Goal: Entertainment & Leisure: Consume media (video, audio)

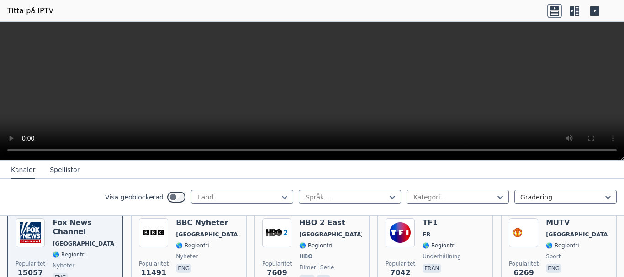
scroll to position [91, 0]
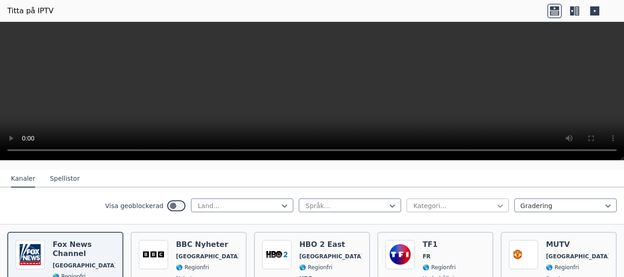
click at [498, 206] on icon at bounding box center [500, 206] width 5 height 3
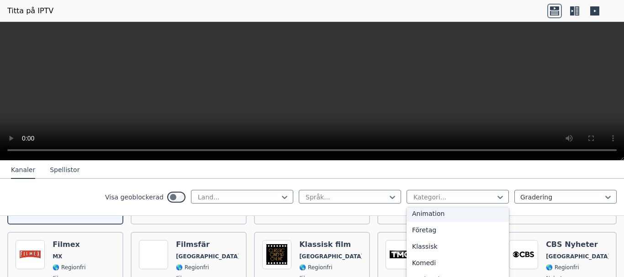
scroll to position [0, 0]
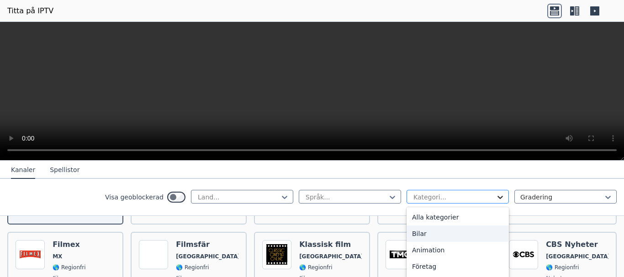
click at [496, 197] on icon at bounding box center [500, 197] width 9 height 9
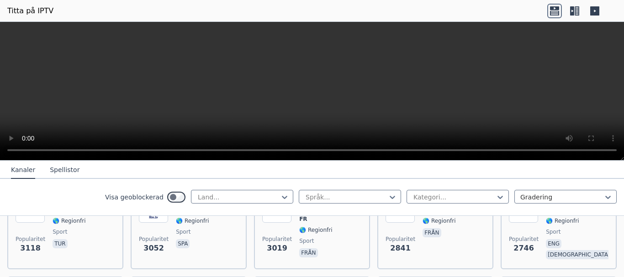
scroll to position [320, 0]
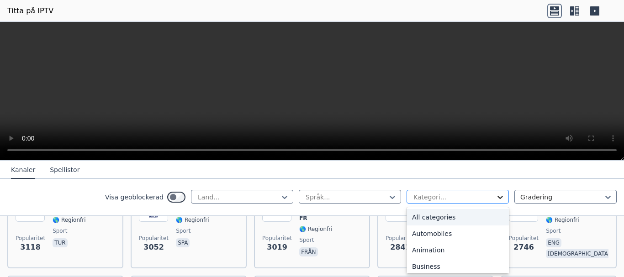
click at [498, 198] on icon at bounding box center [500, 197] width 5 height 3
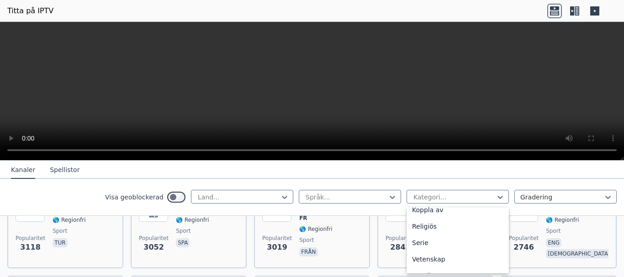
scroll to position [366, 0]
click at [433, 246] on div "Sport" at bounding box center [458, 247] width 102 height 16
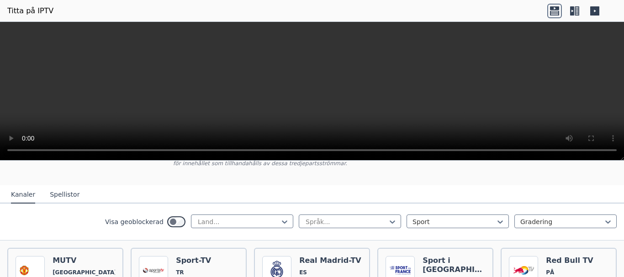
scroll to position [91, 0]
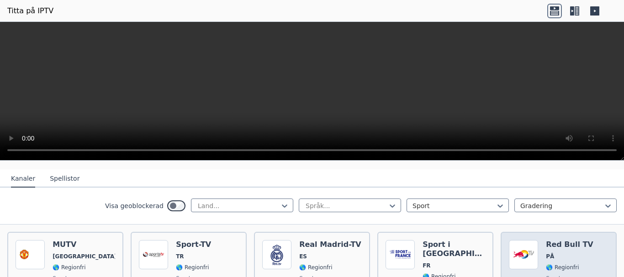
click at [550, 258] on span "PÅ" at bounding box center [577, 256] width 63 height 7
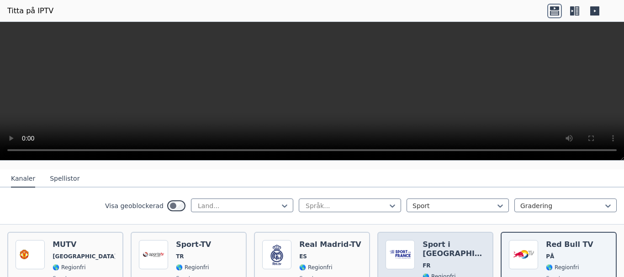
click at [450, 262] on span "FR" at bounding box center [454, 265] width 63 height 7
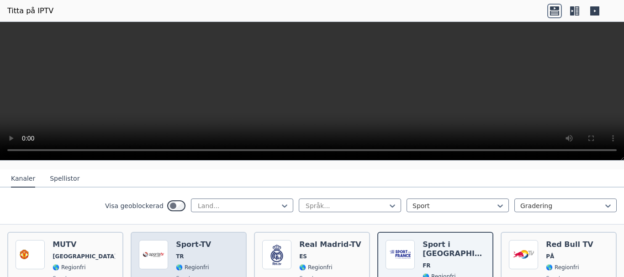
click at [213, 261] on div "Popularitet 3118 Sport-TV TR 🌎 Regionfri sport tur" at bounding box center [189, 274] width 100 height 68
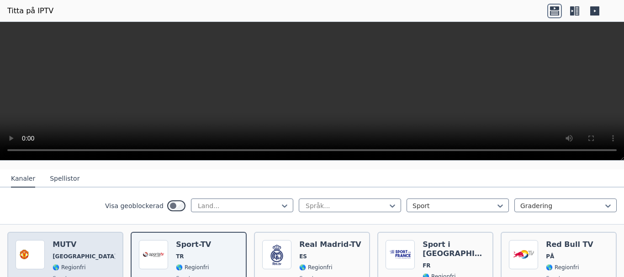
click at [92, 263] on div "Popularitet 6269 MUTV [GEOGRAPHIC_DATA] 🌎 Regionfri sport eng" at bounding box center [66, 274] width 100 height 68
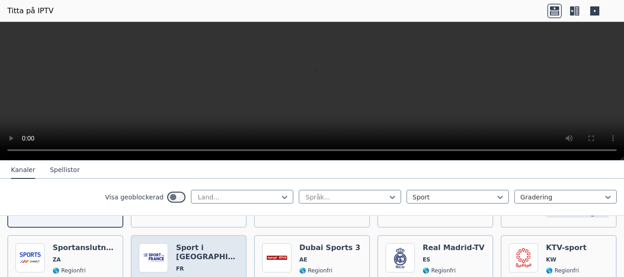
scroll to position [183, 0]
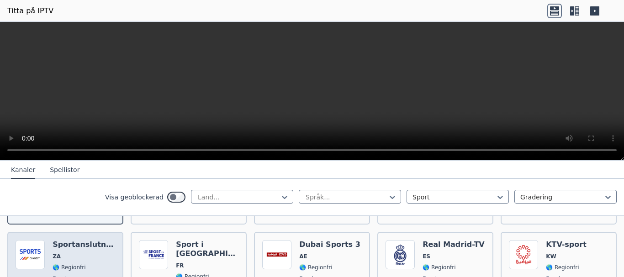
click at [85, 265] on span "🌎 Regionfri" at bounding box center [84, 267] width 63 height 7
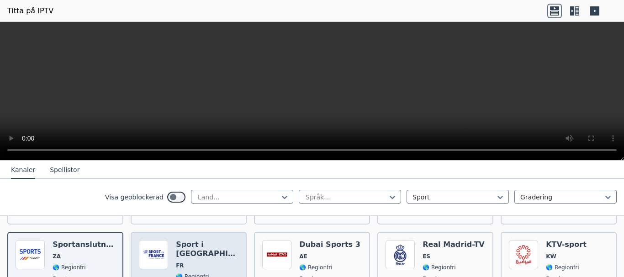
click at [224, 260] on div "Sport i [GEOGRAPHIC_DATA] FR 🌎 Regionfri sport från" at bounding box center [207, 273] width 63 height 66
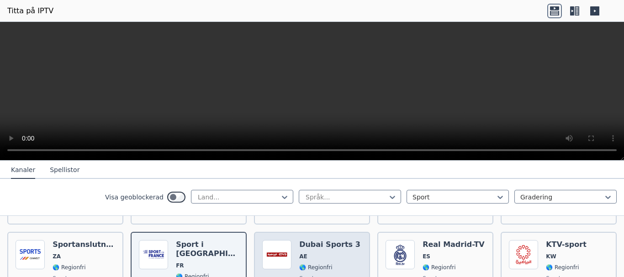
click at [333, 264] on span "🌎 Regionfri" at bounding box center [329, 267] width 61 height 7
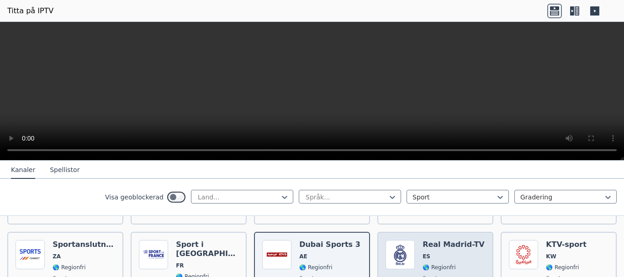
click at [449, 256] on span "ES" at bounding box center [454, 256] width 62 height 7
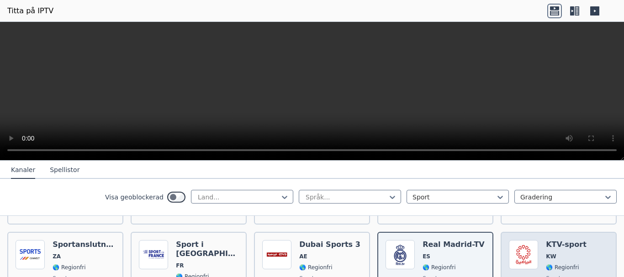
click at [558, 260] on div "KTV-sport KW 🌎 Regionfri sport eng ara" at bounding box center [566, 273] width 41 height 66
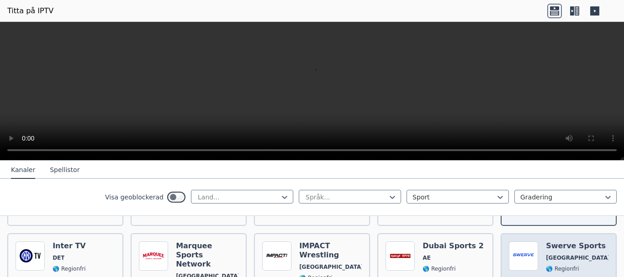
scroll to position [274, 0]
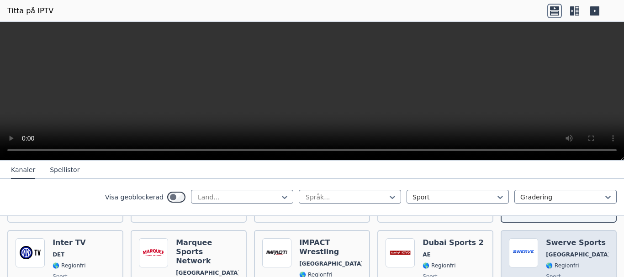
click at [549, 263] on font "🌎 Regionfri" at bounding box center [562, 266] width 33 height 6
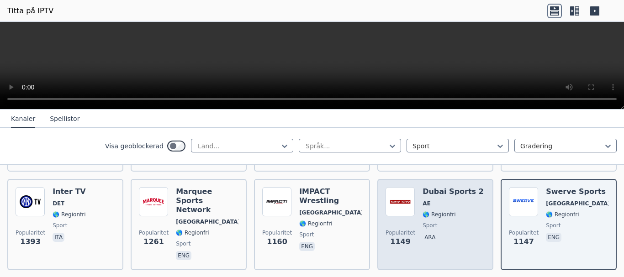
click at [432, 212] on font "🌎 Regionfri" at bounding box center [439, 215] width 33 height 6
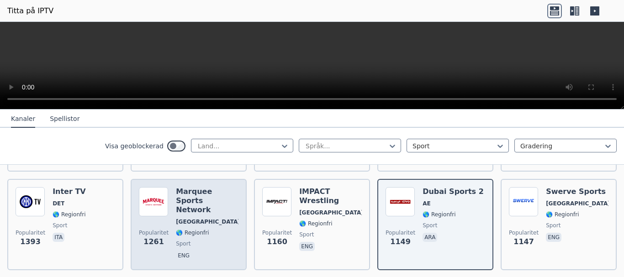
click at [220, 201] on h6 "Marquee Sports Network" at bounding box center [207, 200] width 63 height 27
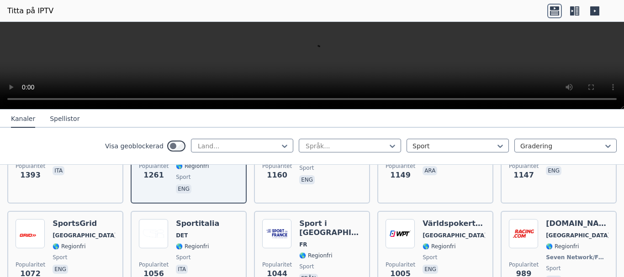
scroll to position [366, 0]
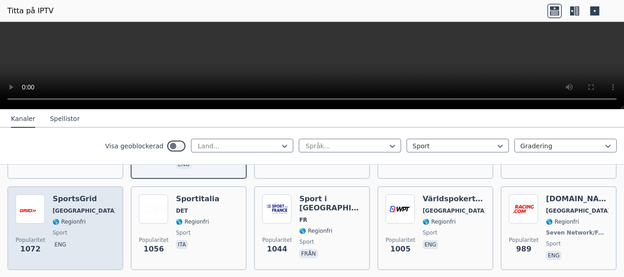
click at [73, 229] on span "sport" at bounding box center [84, 232] width 63 height 7
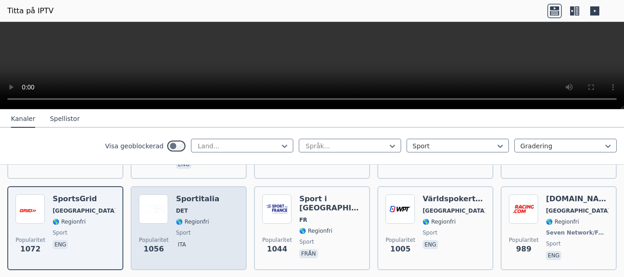
click at [200, 229] on span "sport" at bounding box center [197, 232] width 43 height 7
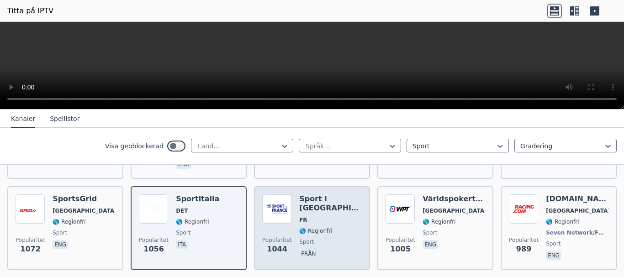
click at [329, 226] on div "Sport i [GEOGRAPHIC_DATA] FR 🌎 Regionfri sport från" at bounding box center [330, 229] width 63 height 68
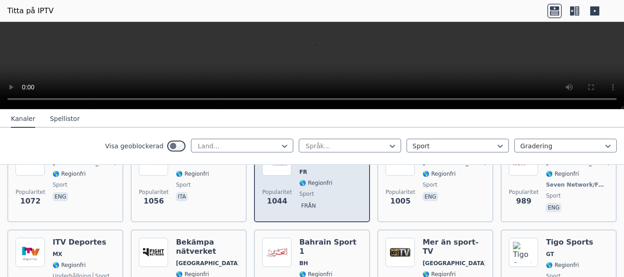
scroll to position [457, 0]
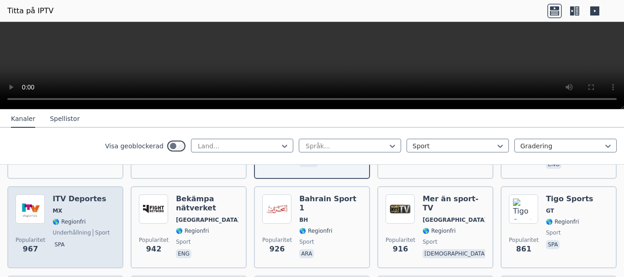
click at [76, 218] on div "ITV Deportes MX 🌎 Regionfri underhållning sport spa" at bounding box center [81, 228] width 57 height 66
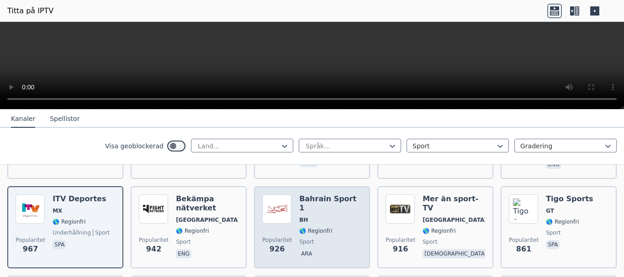
click at [325, 239] on span "sport" at bounding box center [330, 242] width 63 height 7
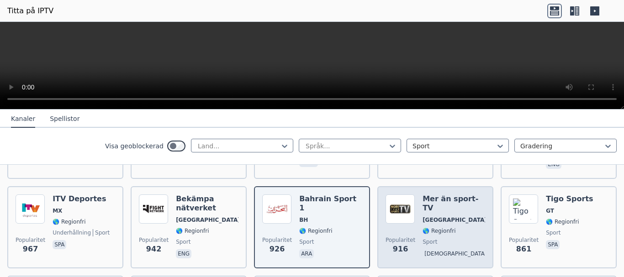
click at [451, 250] on span "[DEMOGRAPHIC_DATA]" at bounding box center [454, 255] width 63 height 11
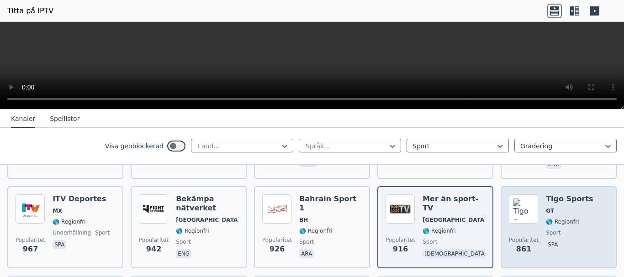
click at [532, 231] on span "Popularitet 861" at bounding box center [524, 245] width 30 height 29
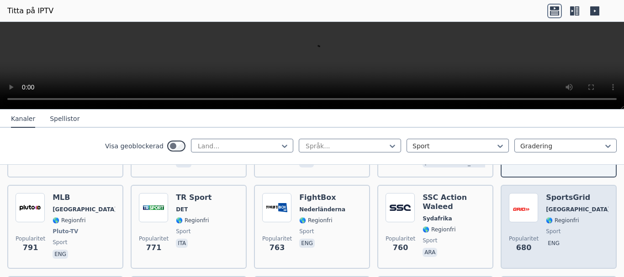
scroll to position [548, 0]
click at [520, 235] on font "Popularitet" at bounding box center [524, 238] width 30 height 6
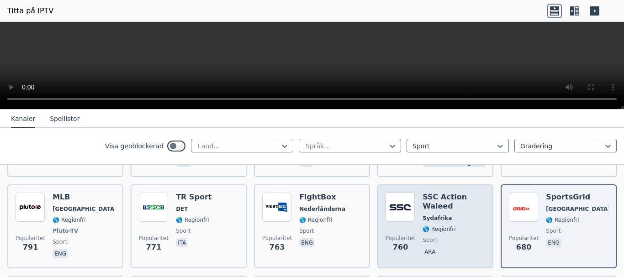
click at [426, 237] on font "sport" at bounding box center [430, 240] width 15 height 6
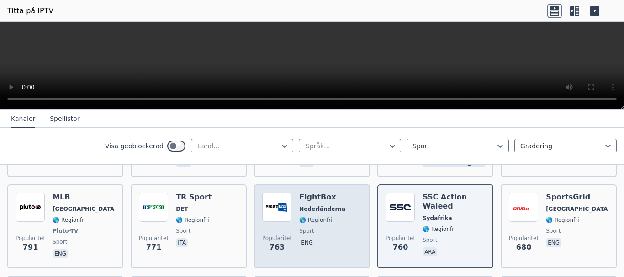
click at [313, 228] on span "sport" at bounding box center [322, 231] width 46 height 7
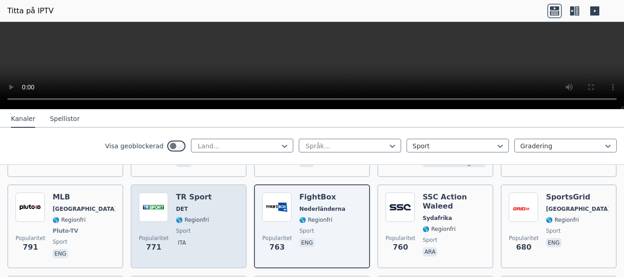
click at [179, 213] on div "TR Sport DET 🌎 Regionfri sport ita" at bounding box center [194, 227] width 36 height 68
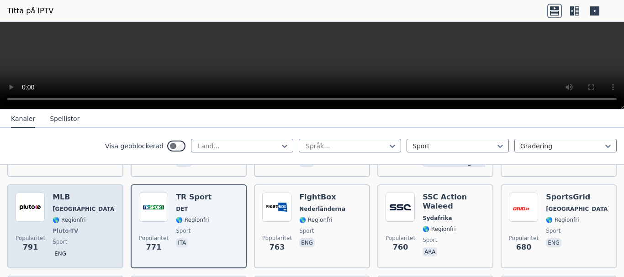
click at [74, 225] on div "MLB USA 🌎 Regionfri Pluto-TV sport eng" at bounding box center [84, 227] width 63 height 68
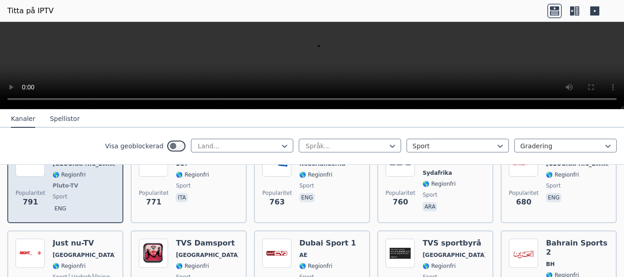
scroll to position [640, 0]
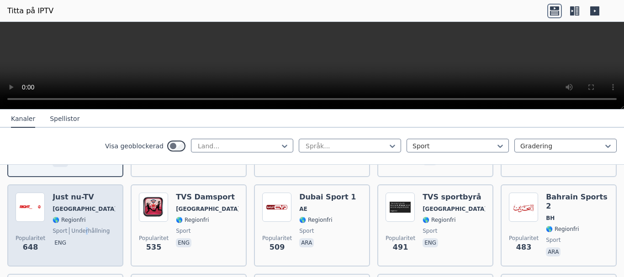
click at [82, 228] on font "underhållning" at bounding box center [90, 231] width 38 height 6
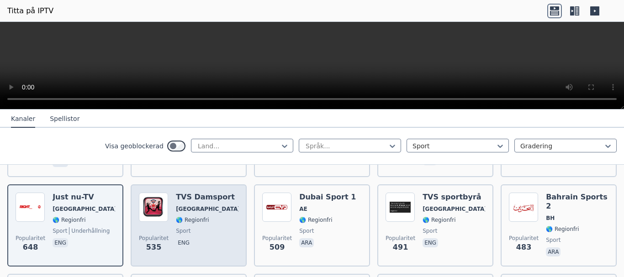
click at [208, 224] on div "TVS Damsport [GEOGRAPHIC_DATA] 🌎 Regionfri sport eng" at bounding box center [207, 226] width 63 height 66
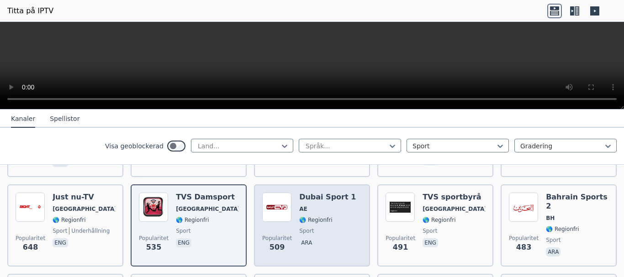
click at [323, 228] on span "sport" at bounding box center [327, 231] width 57 height 7
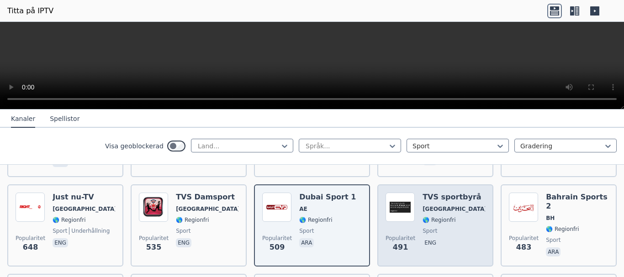
click at [445, 228] on span "sport" at bounding box center [454, 231] width 63 height 7
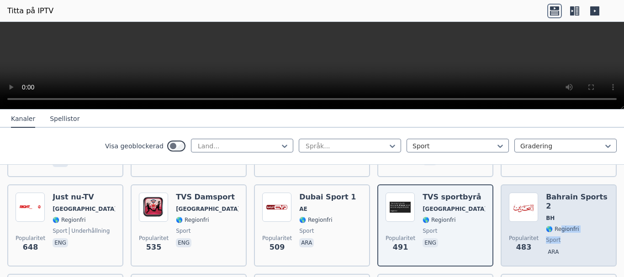
click at [556, 215] on div "Bahrain Sports 2 BH 🌎 Regionfri sport ara" at bounding box center [577, 226] width 63 height 66
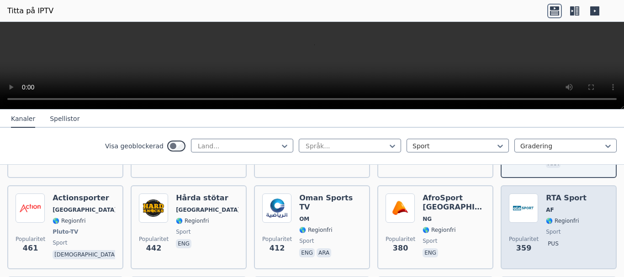
scroll to position [731, 0]
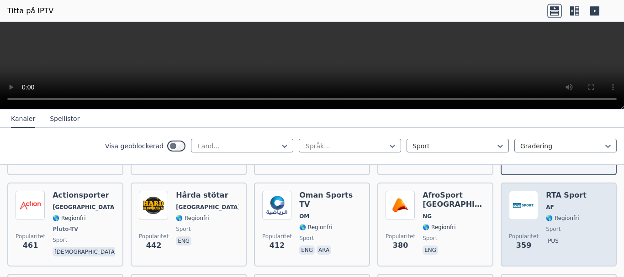
click at [532, 228] on span "Popularitet 359" at bounding box center [524, 242] width 30 height 29
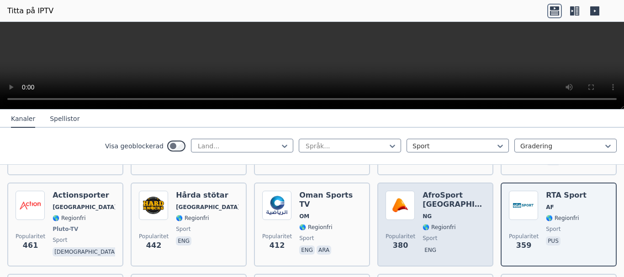
click at [440, 235] on span "sport" at bounding box center [454, 238] width 63 height 7
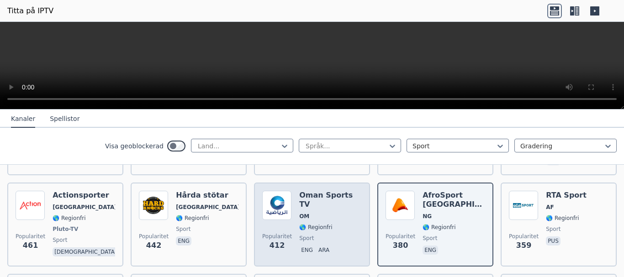
click at [304, 235] on font "sport" at bounding box center [306, 238] width 15 height 6
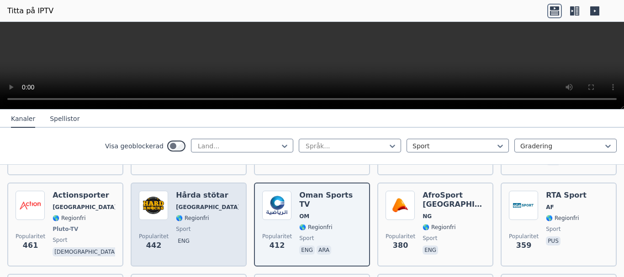
click at [195, 226] on span "sport" at bounding box center [207, 229] width 63 height 7
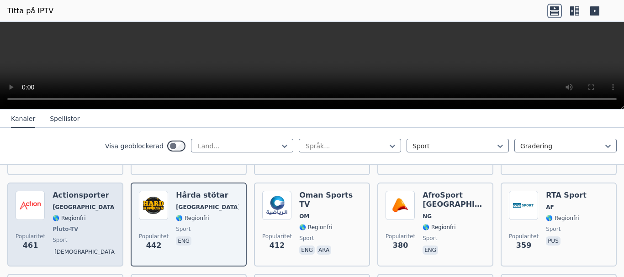
click at [69, 224] on div "Actionsporter [GEOGRAPHIC_DATA] 🌎 Regionfri Pluto-TV sport gud" at bounding box center [84, 225] width 63 height 68
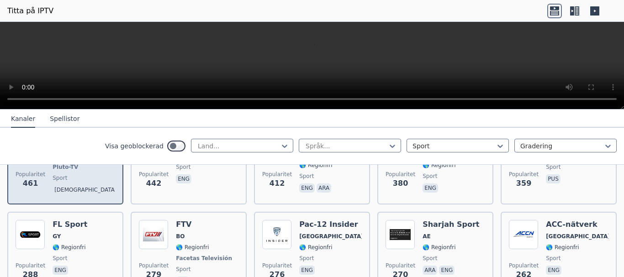
scroll to position [823, 0]
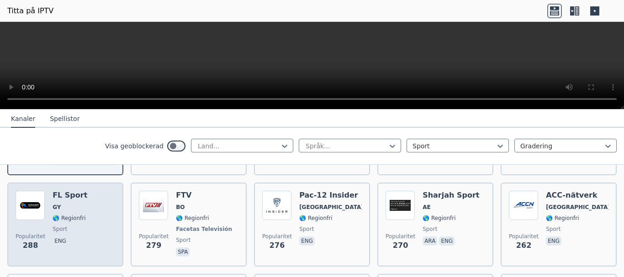
click at [78, 226] on span "sport" at bounding box center [70, 229] width 35 height 7
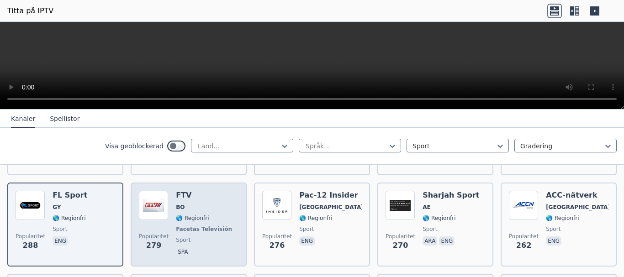
click at [184, 226] on font "Facetas Televisión" at bounding box center [204, 229] width 56 height 6
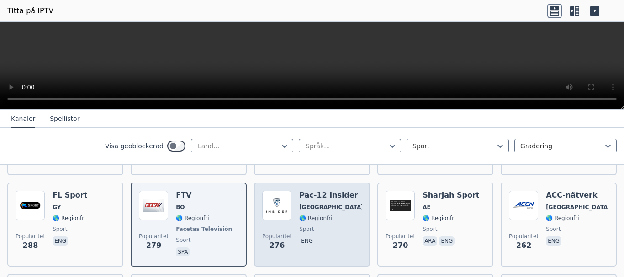
click at [318, 213] on div "Pac-12 Insider [GEOGRAPHIC_DATA] 🌎 Regionfri sport eng" at bounding box center [330, 225] width 63 height 68
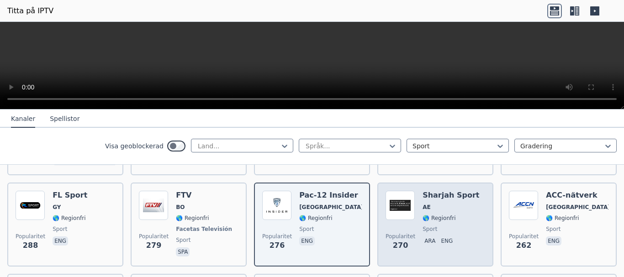
click at [435, 226] on span "sport" at bounding box center [451, 229] width 57 height 7
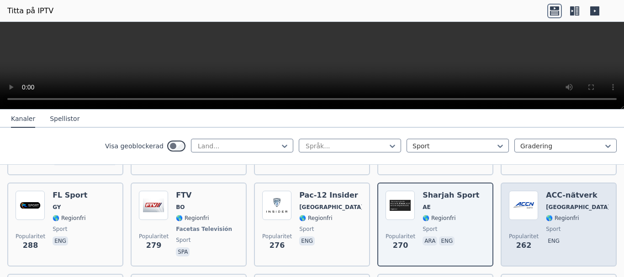
click at [565, 226] on span "sport" at bounding box center [577, 229] width 63 height 7
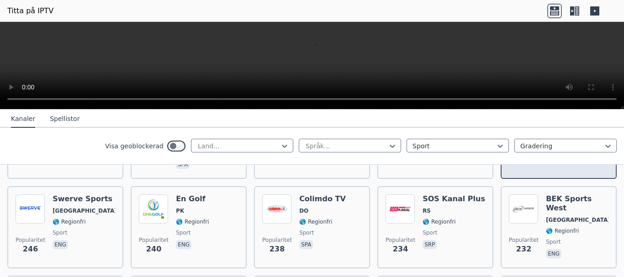
scroll to position [914, 0]
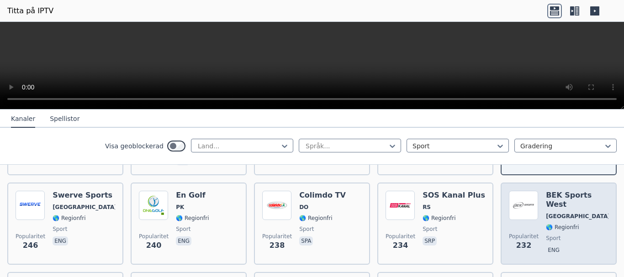
click at [540, 217] on div "Popularitet 232 BEK Sports [GEOGRAPHIC_DATA] 🌎 Regionfri sport eng" at bounding box center [559, 224] width 100 height 66
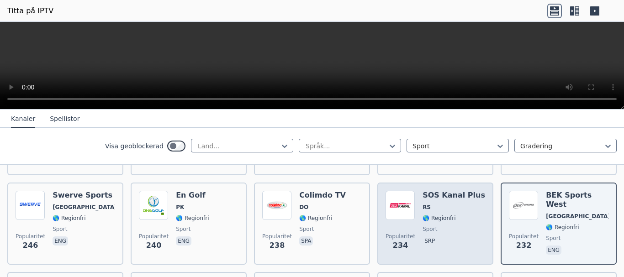
click at [417, 215] on div "Popularitet 234 SOS Kanal Plus RS 🌎 Regionfri sport srp" at bounding box center [436, 224] width 100 height 66
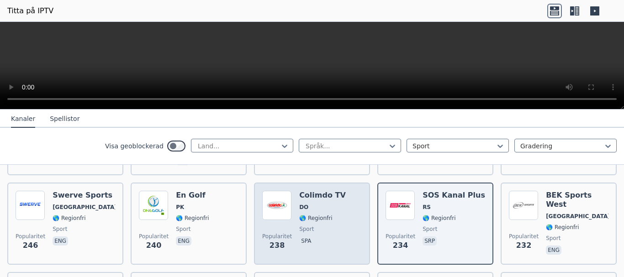
click at [336, 227] on div "Popularitet 238 Colimdo TV DO 🌎 Regionfri sport spa" at bounding box center [312, 224] width 100 height 66
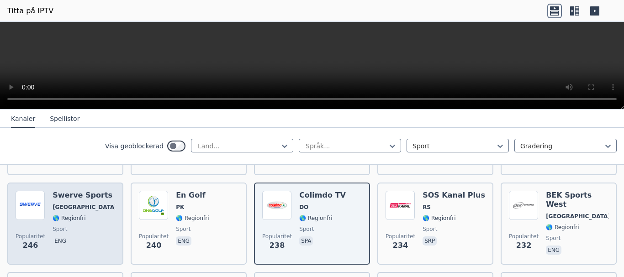
click at [78, 226] on span "sport" at bounding box center [84, 229] width 63 height 7
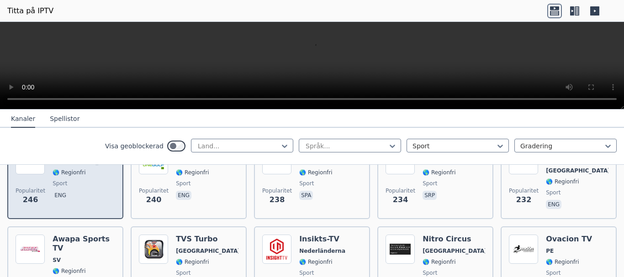
scroll to position [1006, 0]
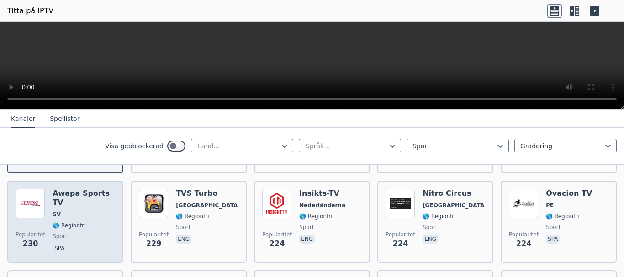
click at [79, 221] on div "Awapa Sports TV SV 🌎 Regionfri sport spa" at bounding box center [84, 222] width 63 height 66
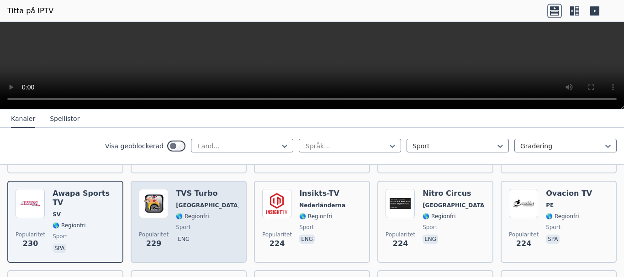
click at [195, 210] on div "TVS Turbo [GEOGRAPHIC_DATA] 🌎 Regionfri sport eng" at bounding box center [207, 222] width 63 height 66
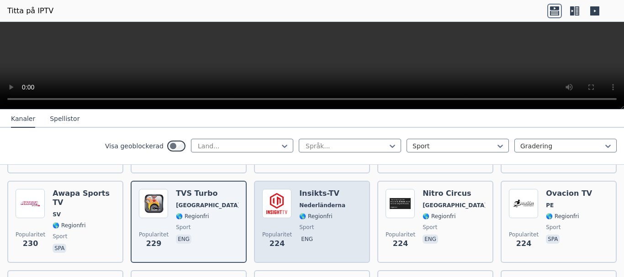
click at [333, 224] on span "sport" at bounding box center [322, 227] width 46 height 7
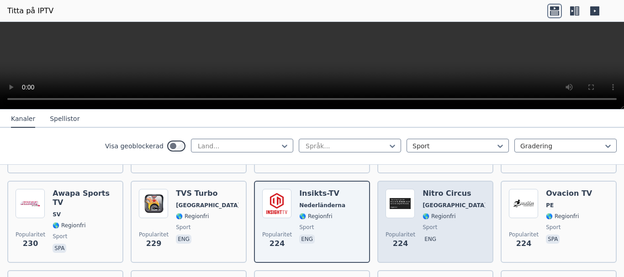
click at [417, 222] on div "Popularitet 224 Nitro Circus [GEOGRAPHIC_DATA] 🌎 Regionfri sport eng" at bounding box center [436, 222] width 100 height 66
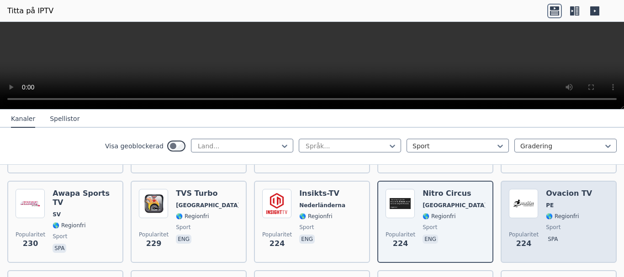
click at [565, 209] on div "Ovacion TV PE 🌎 Regionfri sport spa" at bounding box center [569, 222] width 46 height 66
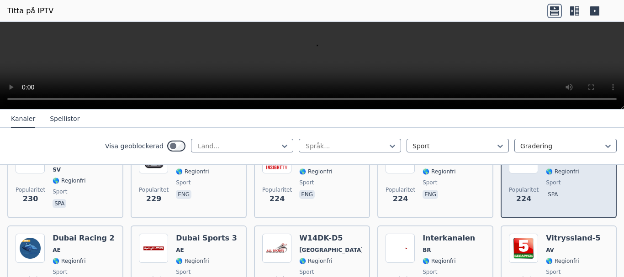
scroll to position [1097, 0]
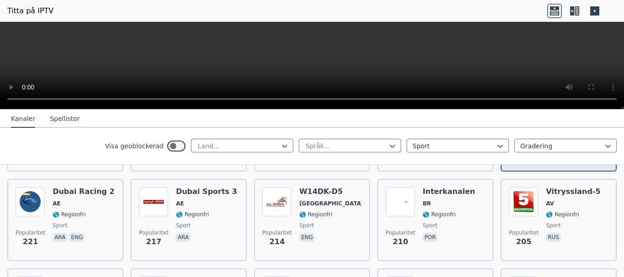
click at [565, 209] on div "Vitryssland-5 AV 🌎 Regionfri sport rus" at bounding box center [573, 220] width 55 height 66
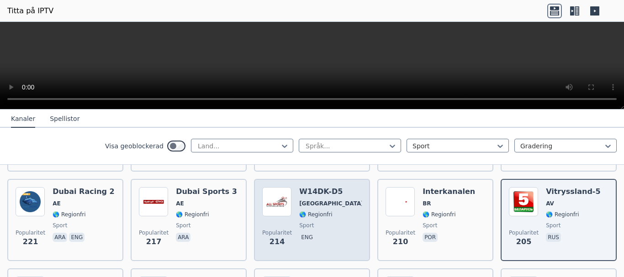
click at [317, 222] on span "sport" at bounding box center [330, 225] width 63 height 7
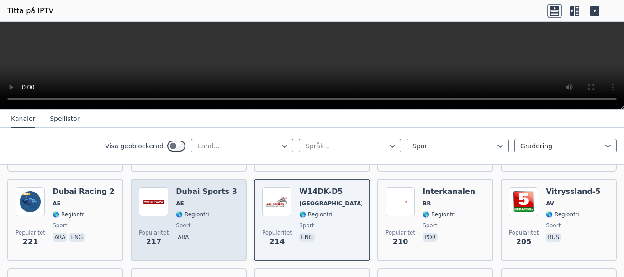
click at [199, 211] on div "Dubai Sports 3 AE 🌎 Regionfri sport ara" at bounding box center [206, 220] width 61 height 66
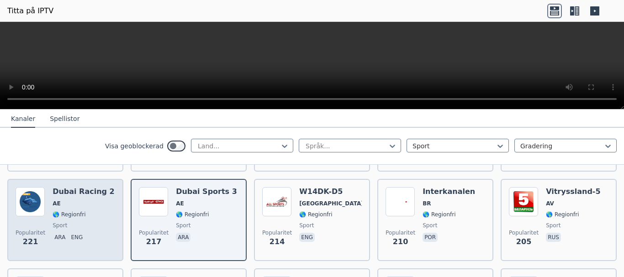
click at [92, 222] on span "sport" at bounding box center [84, 225] width 62 height 7
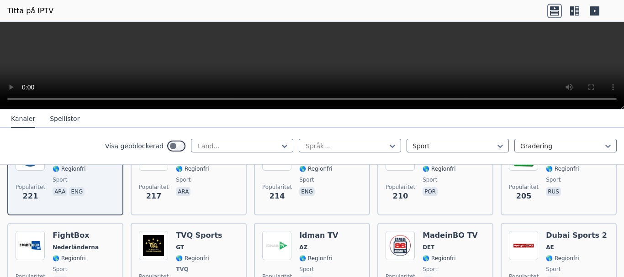
scroll to position [1188, 0]
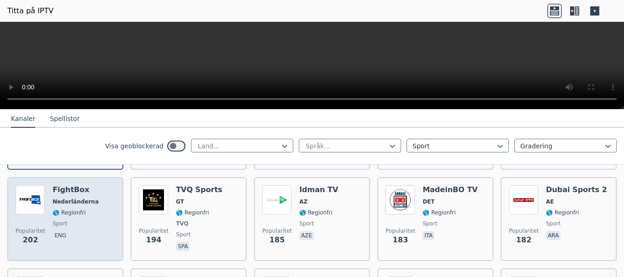
click at [67, 210] on font "🌎 Regionfri" at bounding box center [69, 213] width 33 height 6
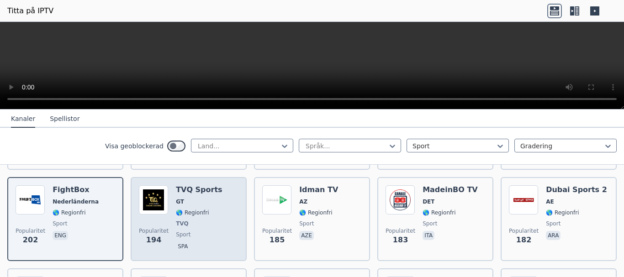
click at [206, 220] on span "TVQ" at bounding box center [199, 223] width 47 height 7
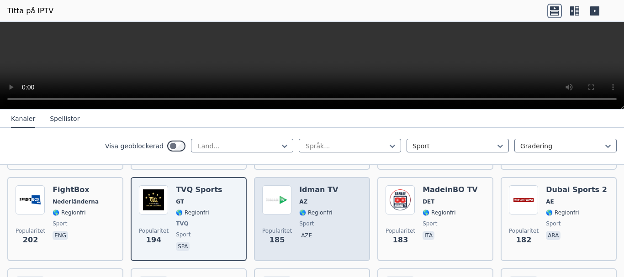
click at [312, 220] on span "sport" at bounding box center [318, 223] width 39 height 7
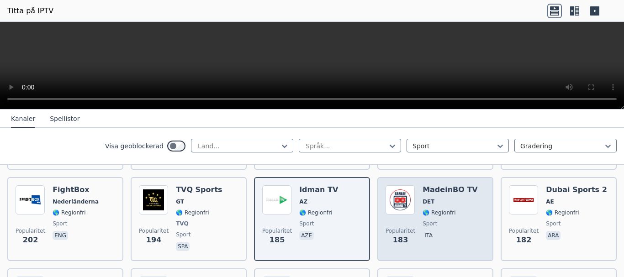
click at [445, 220] on span "sport" at bounding box center [450, 223] width 55 height 7
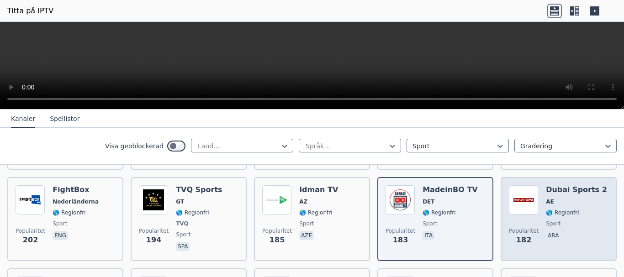
click at [553, 220] on span "sport" at bounding box center [576, 223] width 61 height 7
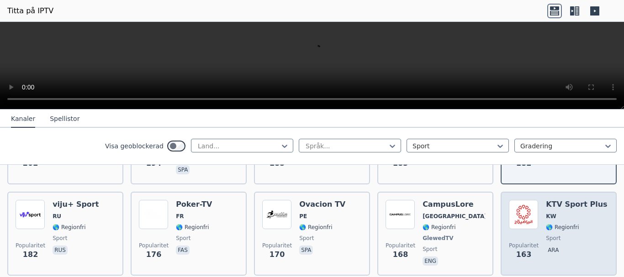
scroll to position [1280, 0]
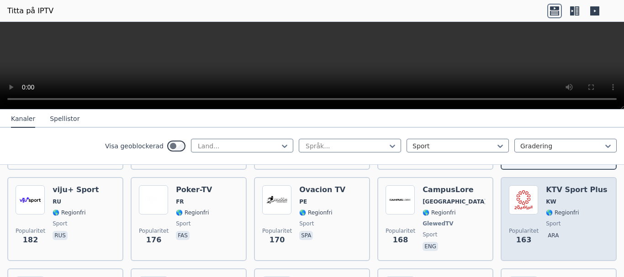
click at [547, 210] on font "🌎 Regionfri" at bounding box center [562, 213] width 33 height 6
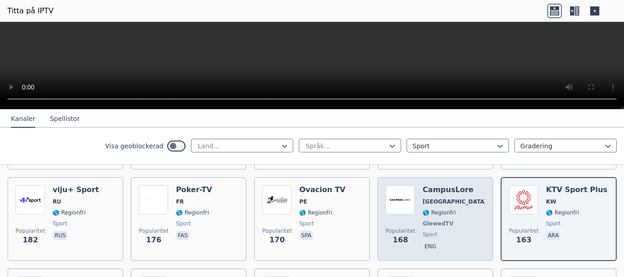
click at [412, 213] on div "Popularitet 168 CampusLore [GEOGRAPHIC_DATA] 🌎 Regionfri GlewedTV sport eng" at bounding box center [436, 220] width 100 height 68
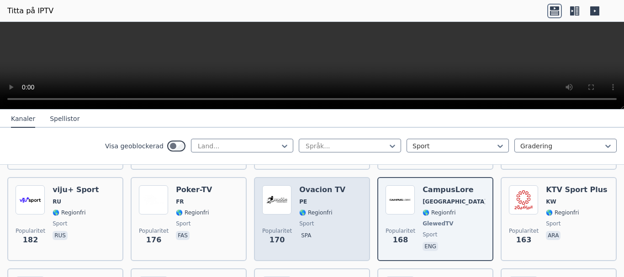
click at [305, 221] on font "sport" at bounding box center [306, 224] width 15 height 6
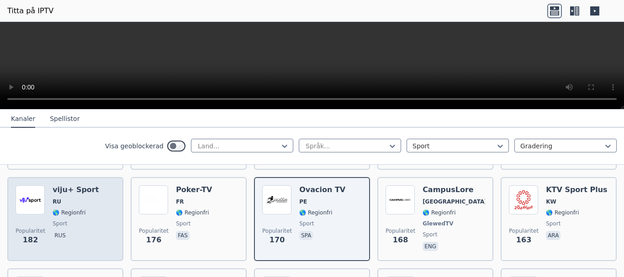
click at [83, 217] on div "viju+ Sport RU 🌎 Regionfri sport rus" at bounding box center [76, 220] width 46 height 68
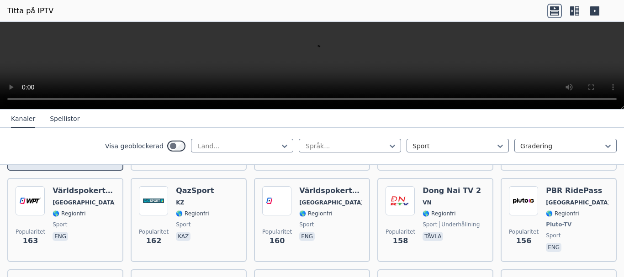
scroll to position [1371, 0]
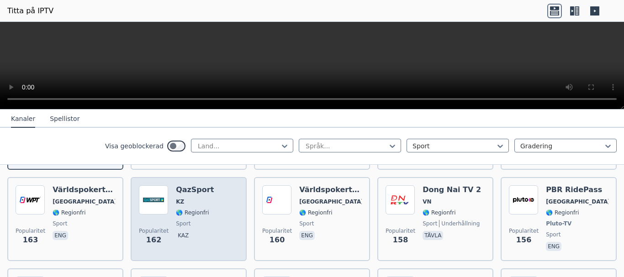
click at [195, 220] on span "sport" at bounding box center [195, 223] width 38 height 7
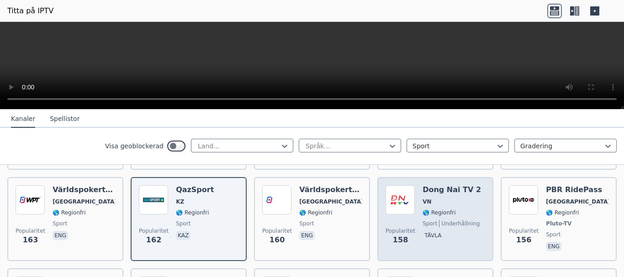
click at [443, 231] on span "tävla" at bounding box center [452, 236] width 59 height 11
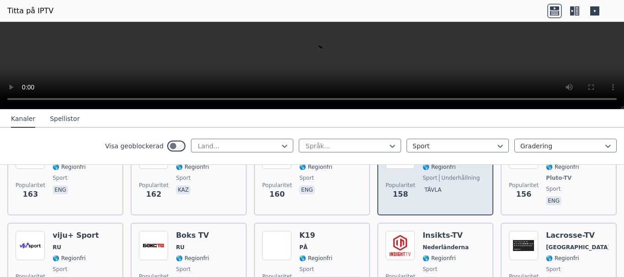
scroll to position [1463, 0]
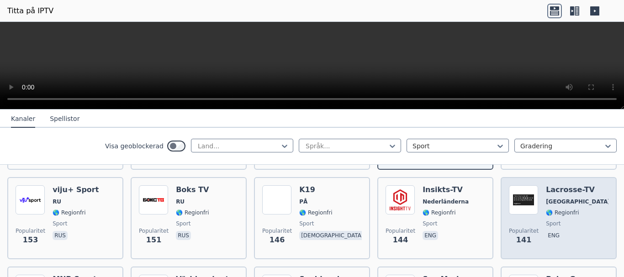
click at [565, 208] on div "Lacrosse-TV USA 🌎 Regionfri sport eng" at bounding box center [577, 219] width 63 height 66
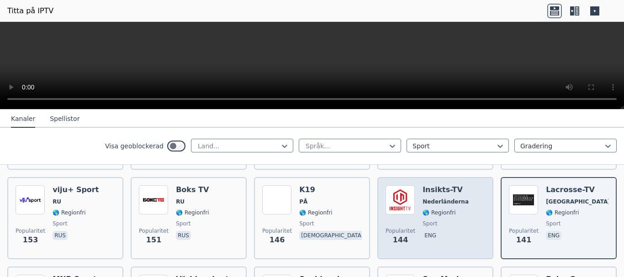
click at [430, 207] on div "Insikts-TV Nederländerna 🌎 Regionfri sport eng" at bounding box center [446, 219] width 46 height 66
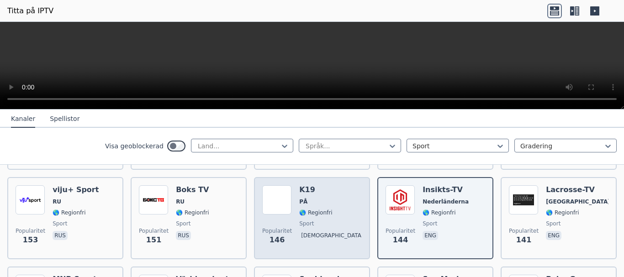
click at [305, 233] on font "[DEMOGRAPHIC_DATA]" at bounding box center [332, 236] width 62 height 6
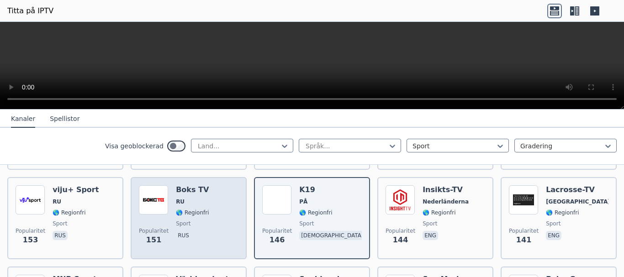
click at [193, 220] on span "sport" at bounding box center [192, 223] width 33 height 7
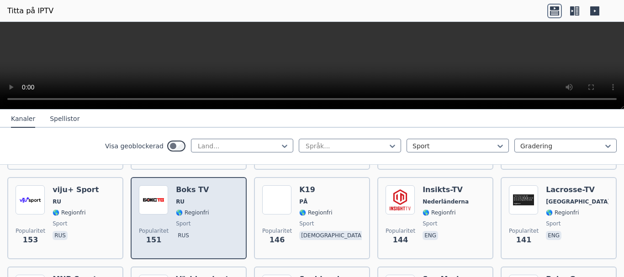
click at [194, 220] on span "sport" at bounding box center [192, 223] width 33 height 7
click at [160, 228] on font "Popularitet" at bounding box center [154, 231] width 30 height 6
click at [154, 236] on font "151" at bounding box center [153, 240] width 15 height 9
click at [198, 210] on font "🌎 Regionfri" at bounding box center [192, 213] width 33 height 6
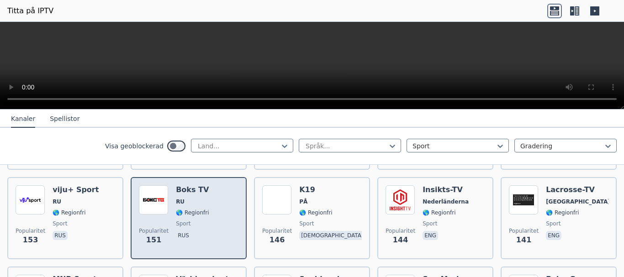
click at [184, 221] on font "sport" at bounding box center [183, 224] width 15 height 6
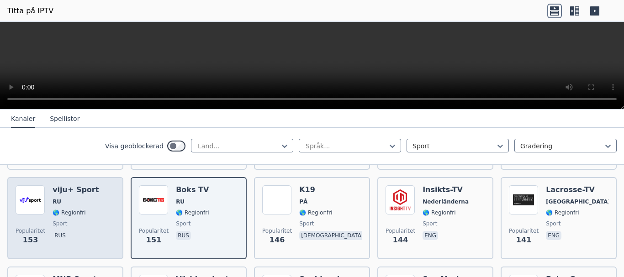
click at [84, 209] on span "🌎 Regionfri" at bounding box center [76, 212] width 46 height 7
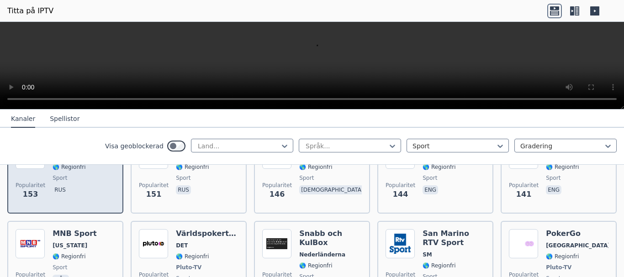
scroll to position [1554, 0]
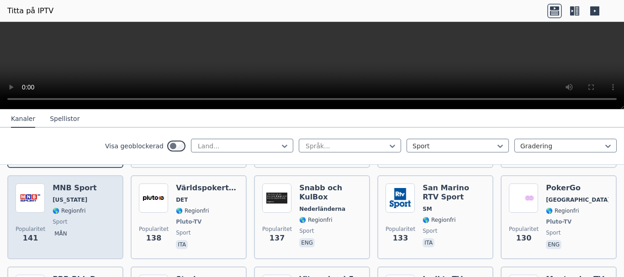
click at [85, 208] on span "🌎 Regionfri" at bounding box center [75, 211] width 44 height 7
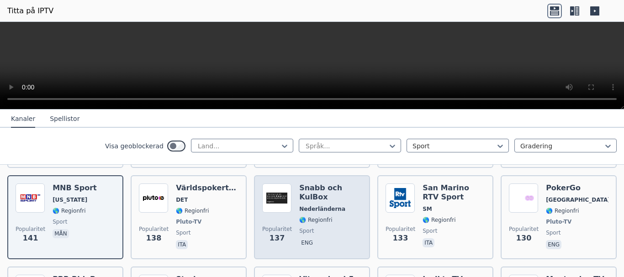
click at [331, 228] on span "sport" at bounding box center [330, 231] width 63 height 7
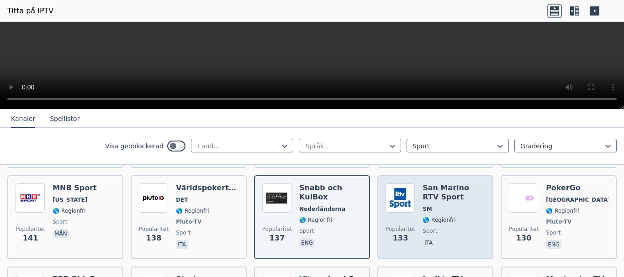
click at [444, 217] on font "🌎 Regionfri" at bounding box center [439, 220] width 33 height 6
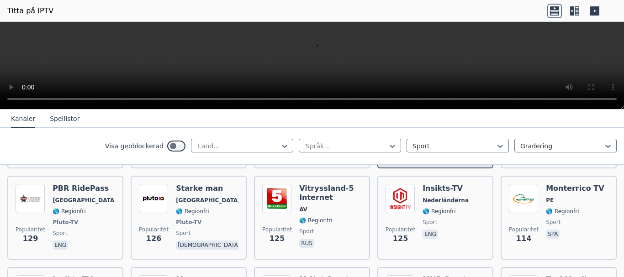
scroll to position [1645, 0]
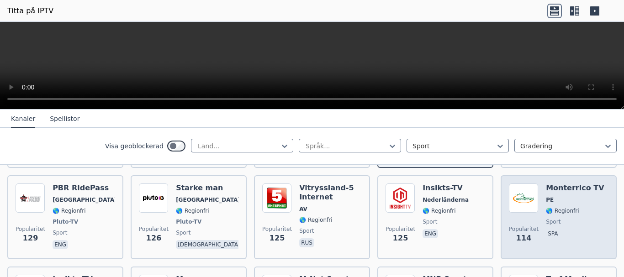
click at [561, 218] on span "sport" at bounding box center [575, 221] width 58 height 7
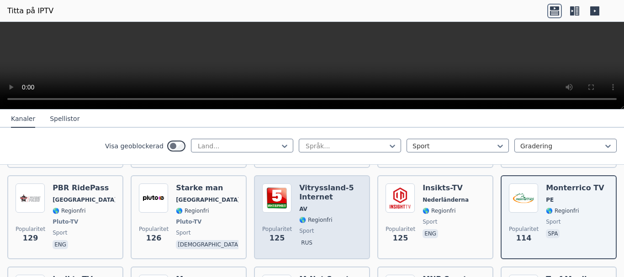
click at [299, 217] on font "🌎 Regionfri" at bounding box center [315, 220] width 33 height 6
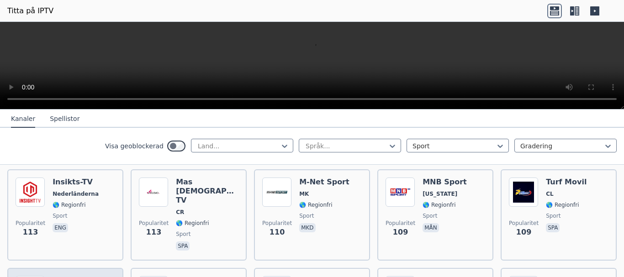
scroll to position [1737, 0]
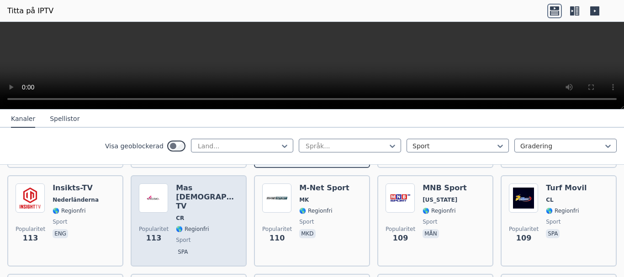
click at [210, 226] on span "🌎 Regionfri" at bounding box center [207, 229] width 63 height 7
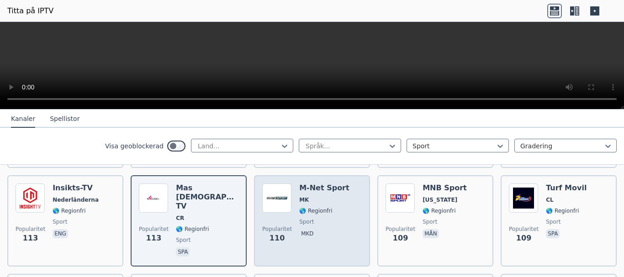
click at [319, 218] on span "sport" at bounding box center [324, 221] width 50 height 7
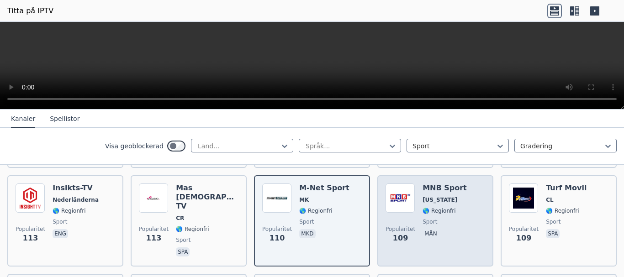
click at [441, 218] on span "sport" at bounding box center [445, 221] width 44 height 7
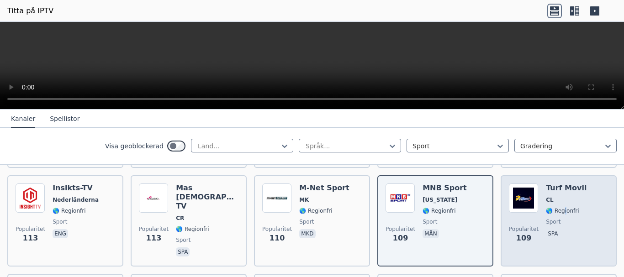
click at [558, 208] on font "🌎 Regionfri" at bounding box center [562, 211] width 33 height 6
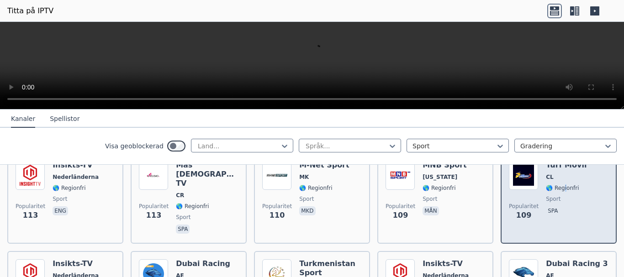
scroll to position [1783, 0]
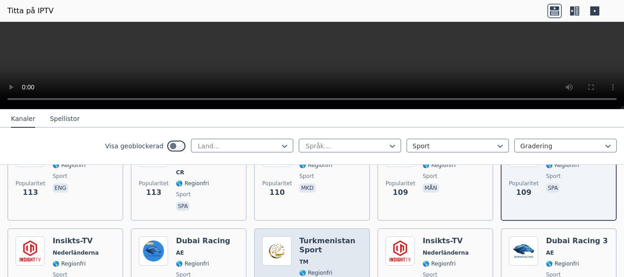
click at [322, 259] on span "TM" at bounding box center [330, 262] width 63 height 7
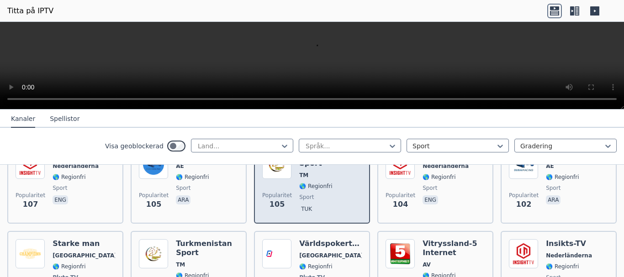
scroll to position [1874, 0]
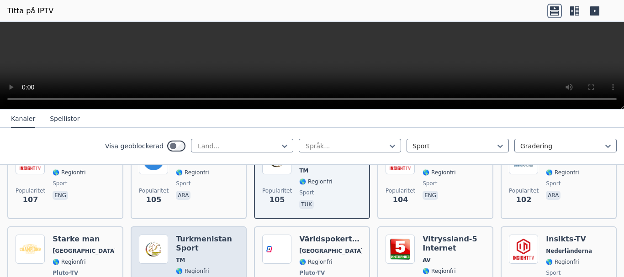
click at [205, 247] on div "Turkmenistan Sport TM 🌎 Regionfri sport tuk" at bounding box center [207, 269] width 63 height 68
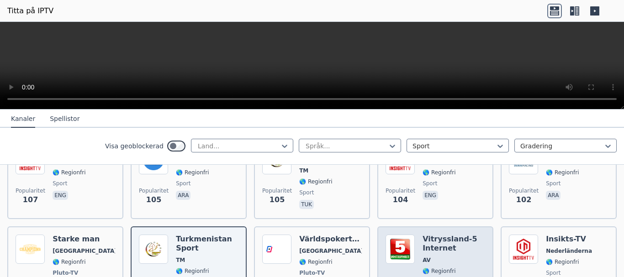
click at [442, 268] on font "🌎 Regionfri" at bounding box center [439, 271] width 33 height 6
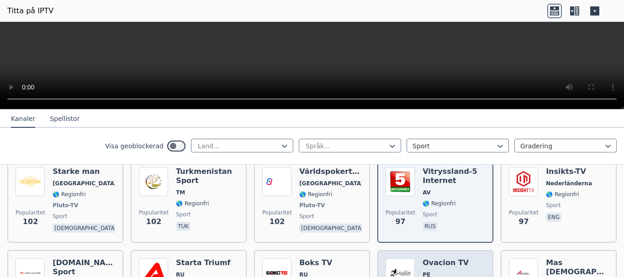
scroll to position [1965, 0]
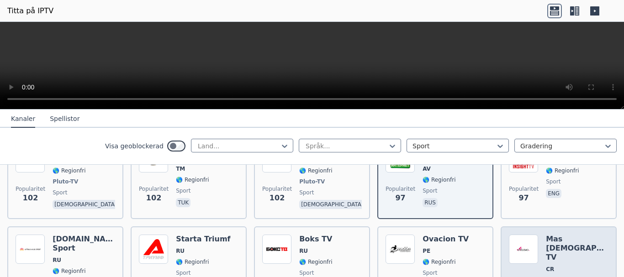
click at [564, 266] on span "CR" at bounding box center [577, 269] width 63 height 7
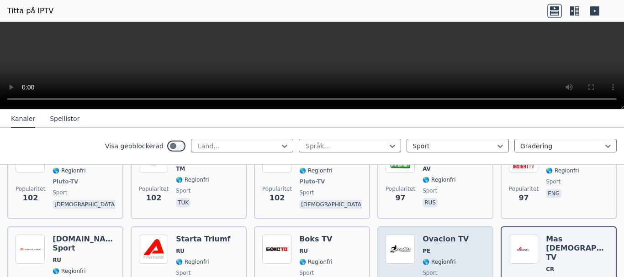
click at [433, 257] on div "Ovacion TV PE 🌎 Regionfri sport spa" at bounding box center [446, 272] width 46 height 75
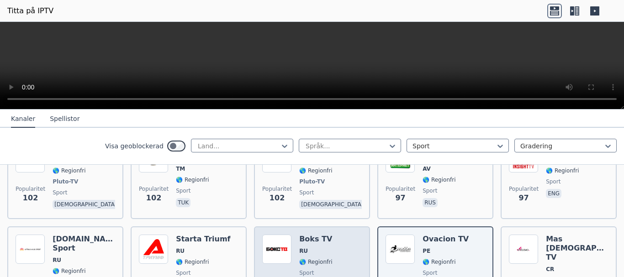
click at [310, 257] on div "Boks TV RU 🌎 Regionfri sport rus" at bounding box center [315, 272] width 33 height 75
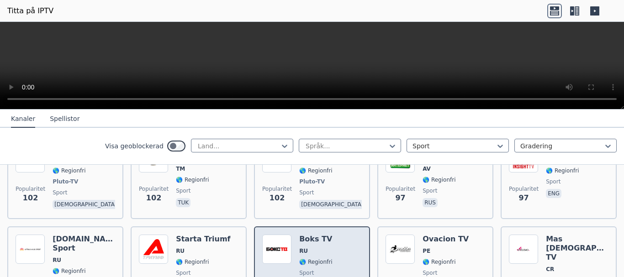
click at [341, 236] on div "Popularitet 95 Boks TV RU 🌎 Regionfri sport rus" at bounding box center [312, 272] width 100 height 75
click at [342, 236] on div "Popularitet 95 Boks TV RU 🌎 Regionfri sport rus" at bounding box center [312, 272] width 100 height 75
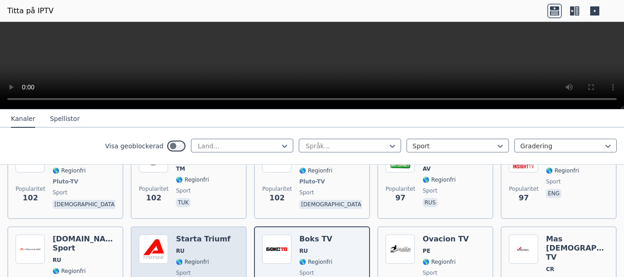
click at [202, 249] on div "Starta Triumf RU 🌎 Regionfri sport rus" at bounding box center [203, 272] width 54 height 75
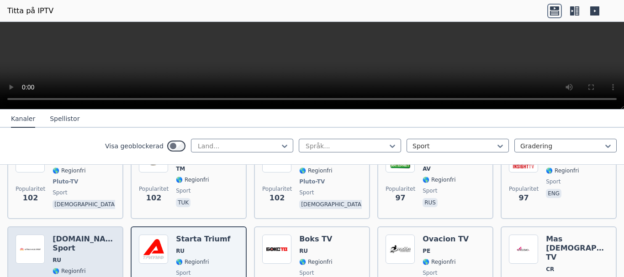
click at [98, 250] on div "[DOMAIN_NAME] Sport RU 🌎 Regionfri sport rus" at bounding box center [84, 272] width 63 height 75
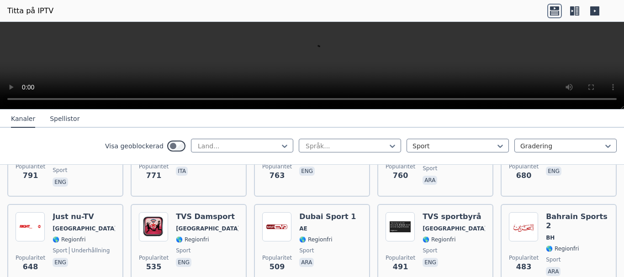
scroll to position [640, 0]
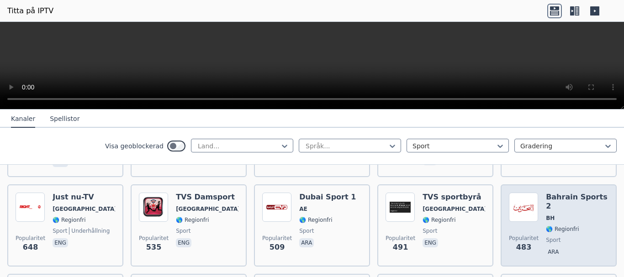
click at [546, 226] on font "🌎 Regionfri" at bounding box center [562, 229] width 33 height 6
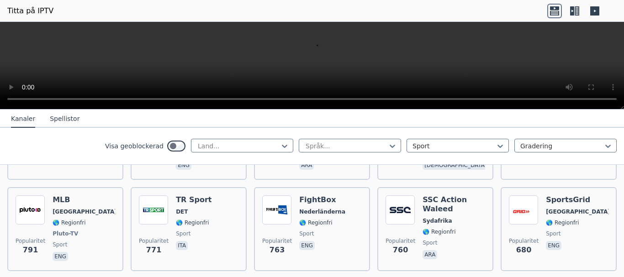
scroll to position [503, 0]
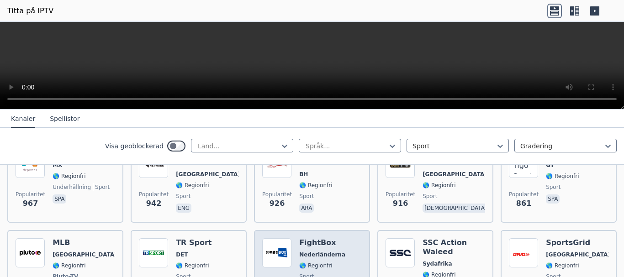
click at [319, 250] on div "FightBox Nederländerna 🌎 Regionfri sport eng" at bounding box center [322, 273] width 46 height 68
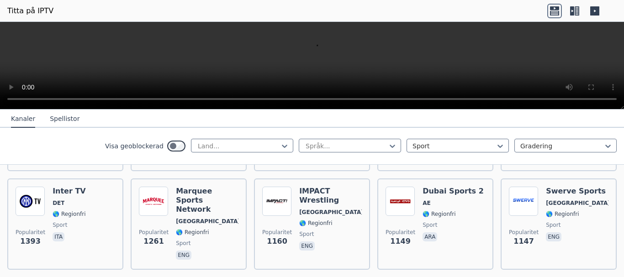
scroll to position [274, 0]
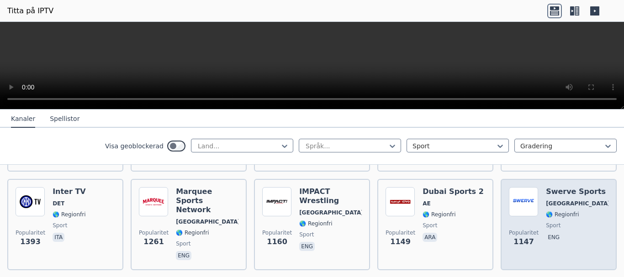
click at [556, 212] on font "🌎 Regionfri" at bounding box center [562, 215] width 33 height 6
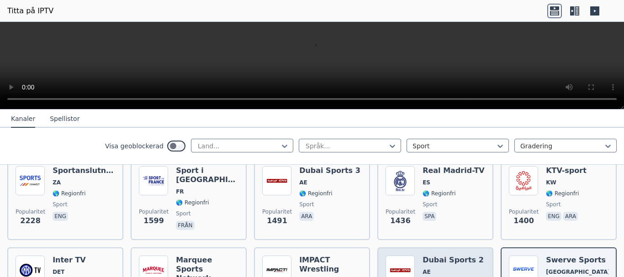
scroll to position [183, 0]
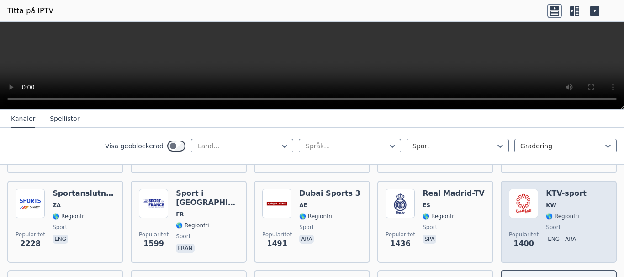
click at [547, 210] on div "KTV-sport KW 🌎 Regionfri sport eng ara" at bounding box center [566, 222] width 41 height 66
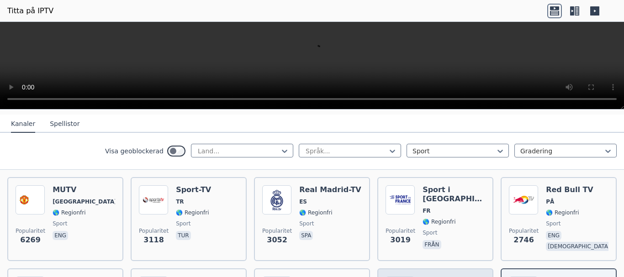
scroll to position [91, 0]
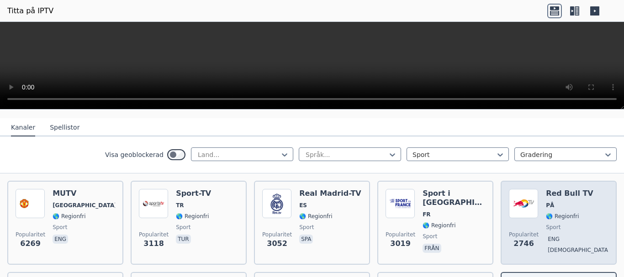
click at [556, 214] on font "🌎 Regionfri" at bounding box center [562, 216] width 33 height 6
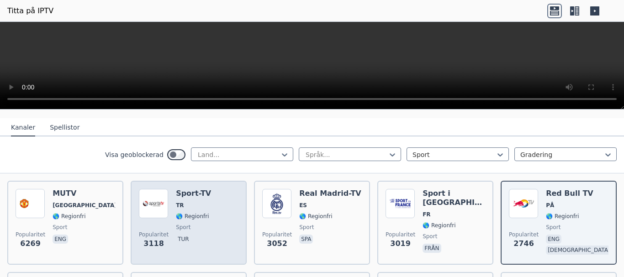
click at [197, 213] on font "🌎 Regionfri" at bounding box center [192, 216] width 33 height 6
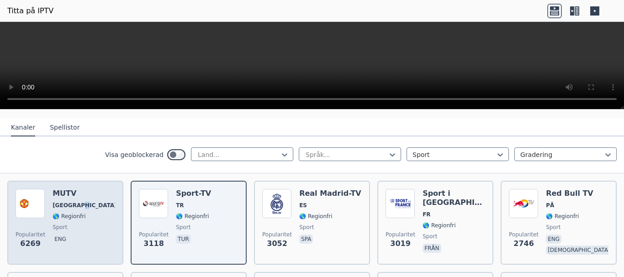
click at [73, 209] on div "MUTV [GEOGRAPHIC_DATA] 🌎 Regionfri sport eng" at bounding box center [84, 223] width 63 height 68
